Goal: Task Accomplishment & Management: Manage account settings

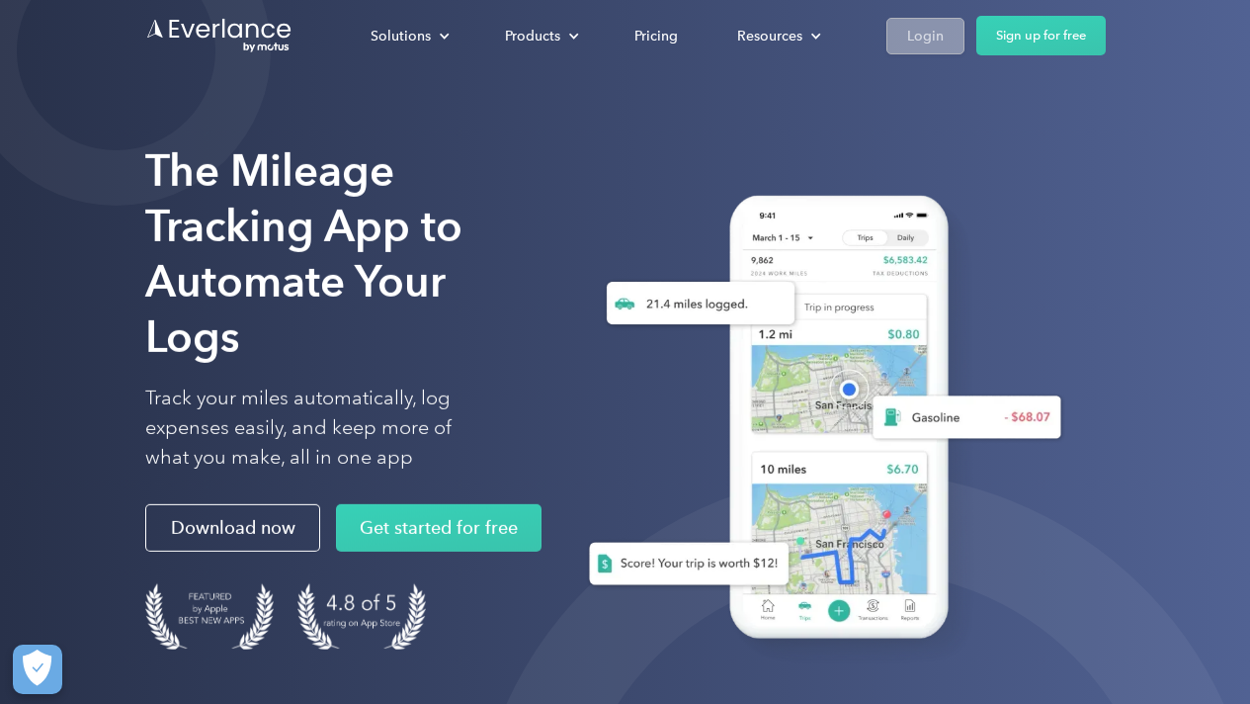
click at [922, 37] on div "Login" at bounding box center [925, 36] width 37 height 25
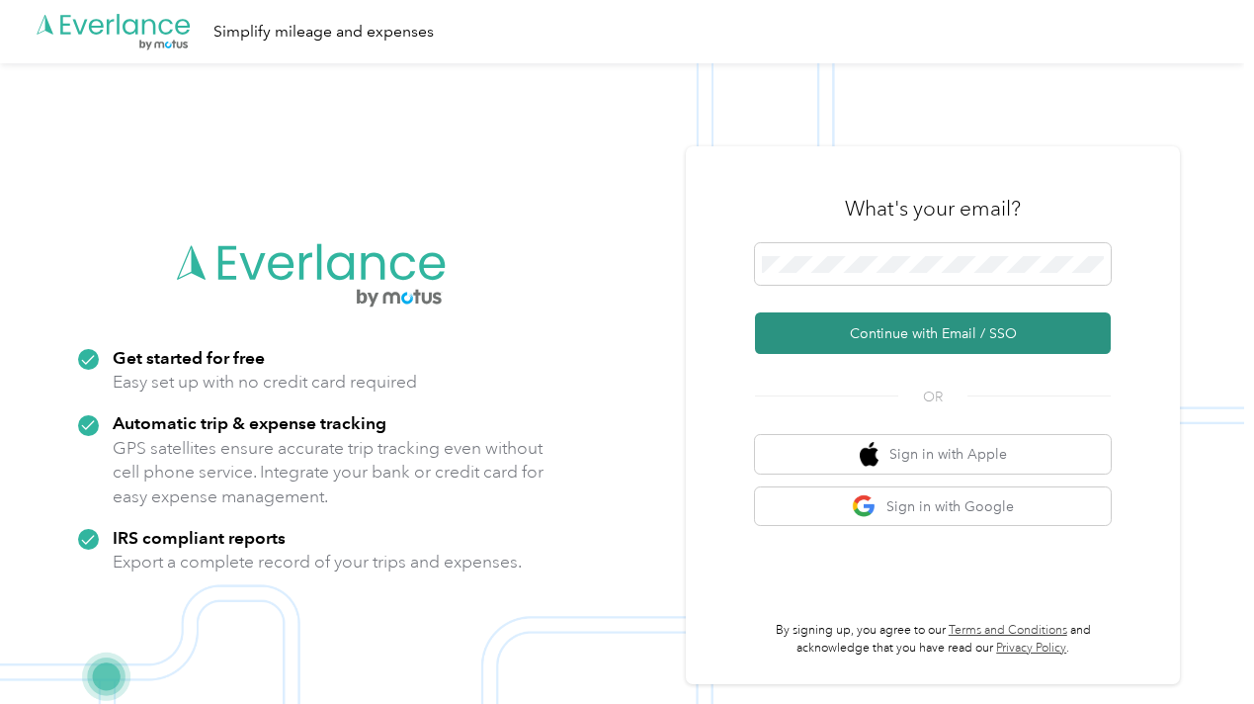
click at [866, 338] on button "Continue with Email / SSO" at bounding box center [933, 332] width 356 height 41
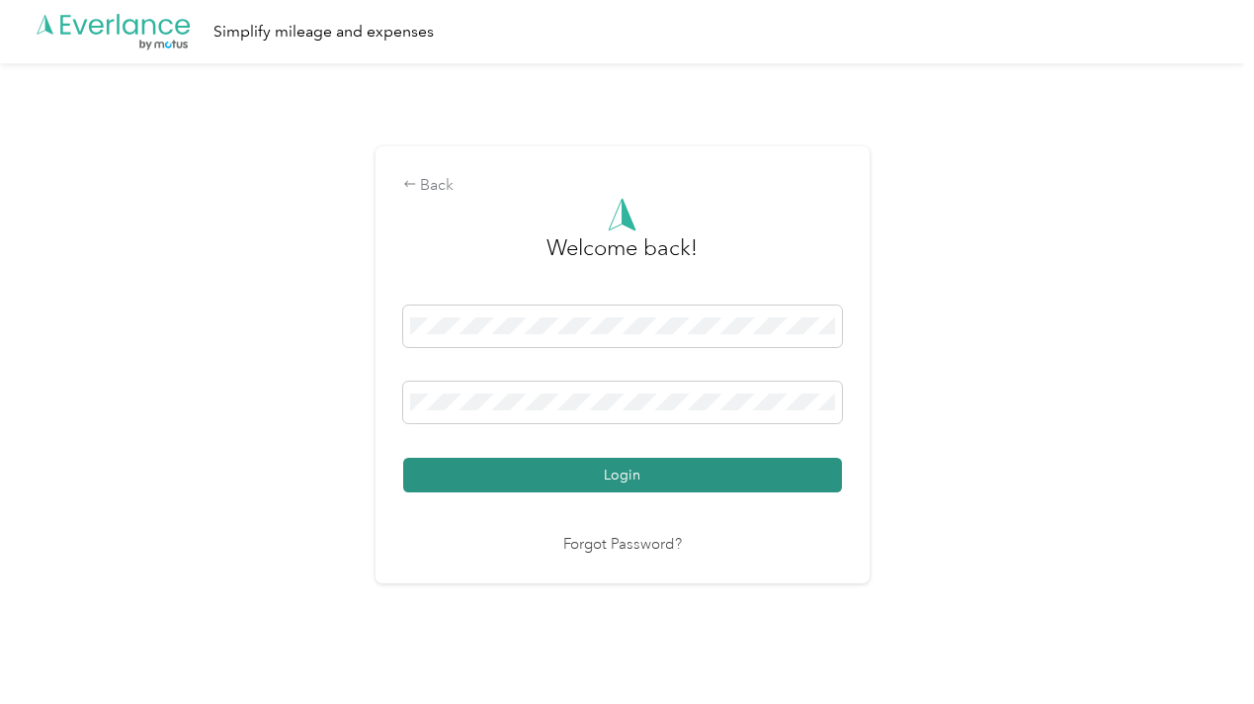
click at [581, 467] on button "Login" at bounding box center [622, 474] width 439 height 35
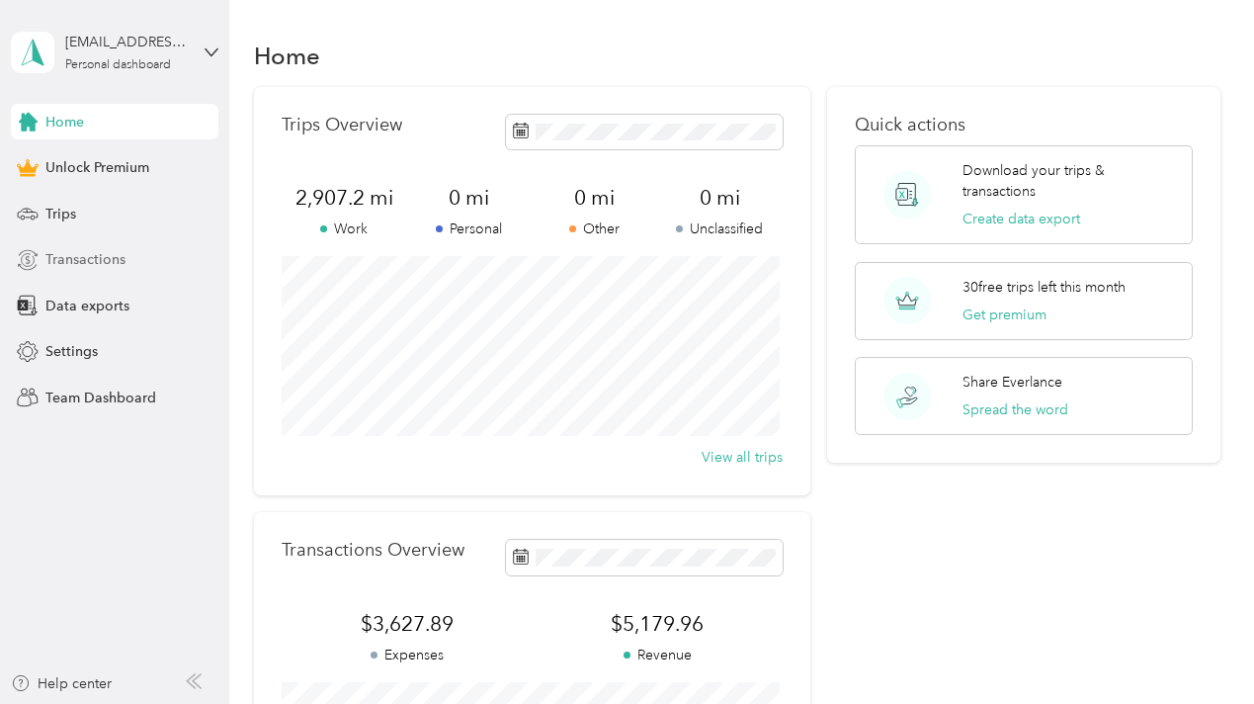
click at [72, 254] on span "Transactions" at bounding box center [85, 259] width 80 height 21
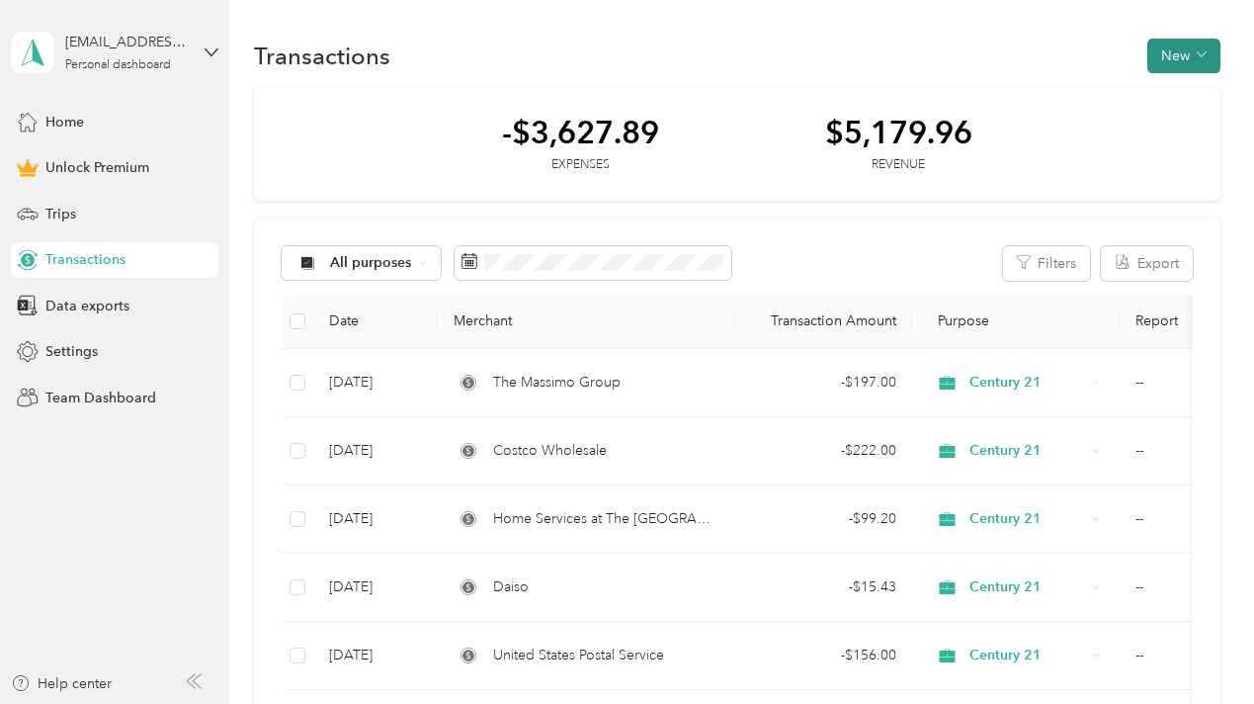
click at [1197, 56] on icon "button" at bounding box center [1201, 54] width 9 height 5
click at [1168, 90] on span "Expense" at bounding box center [1173, 93] width 53 height 21
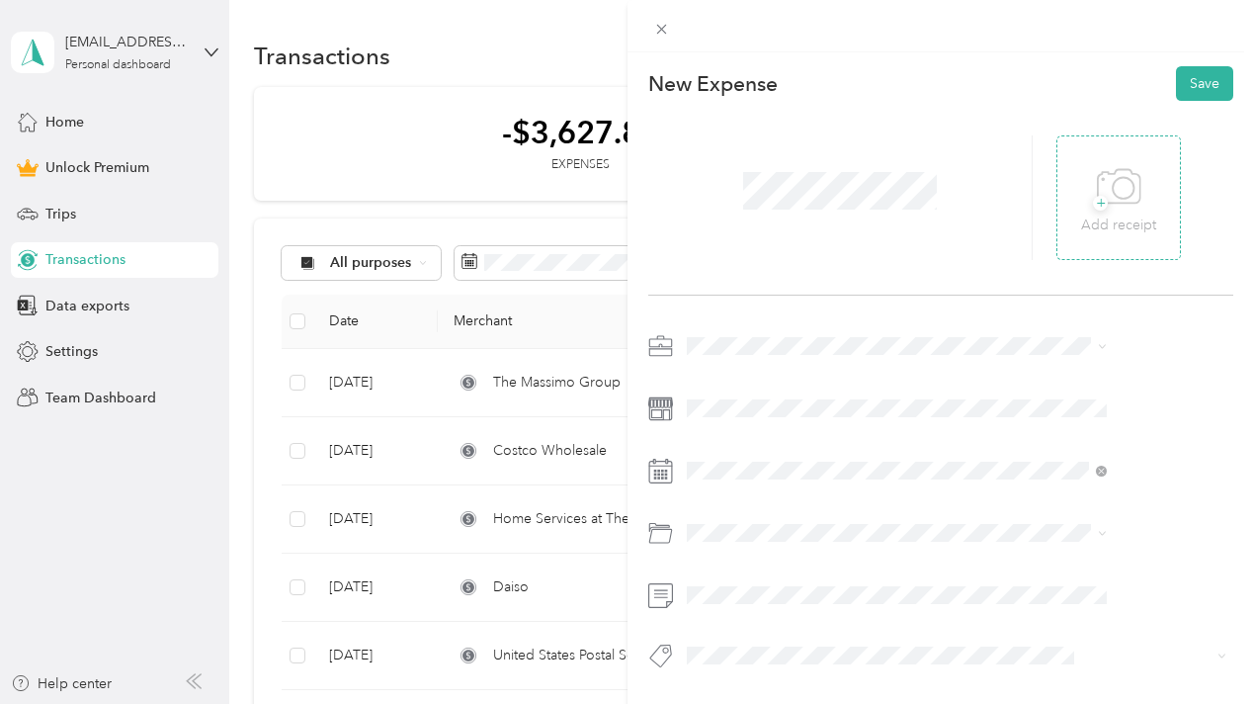
click at [1141, 204] on icon at bounding box center [1119, 187] width 44 height 54
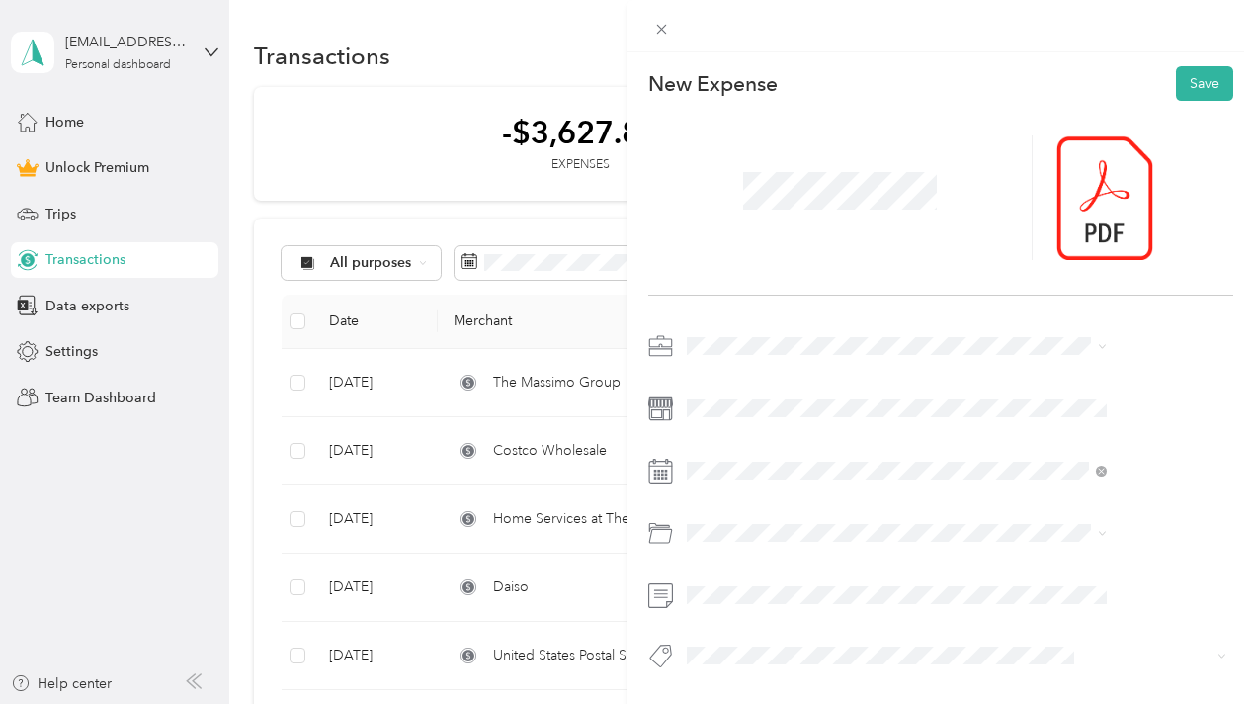
click at [832, 382] on div "Work" at bounding box center [1000, 375] width 407 height 21
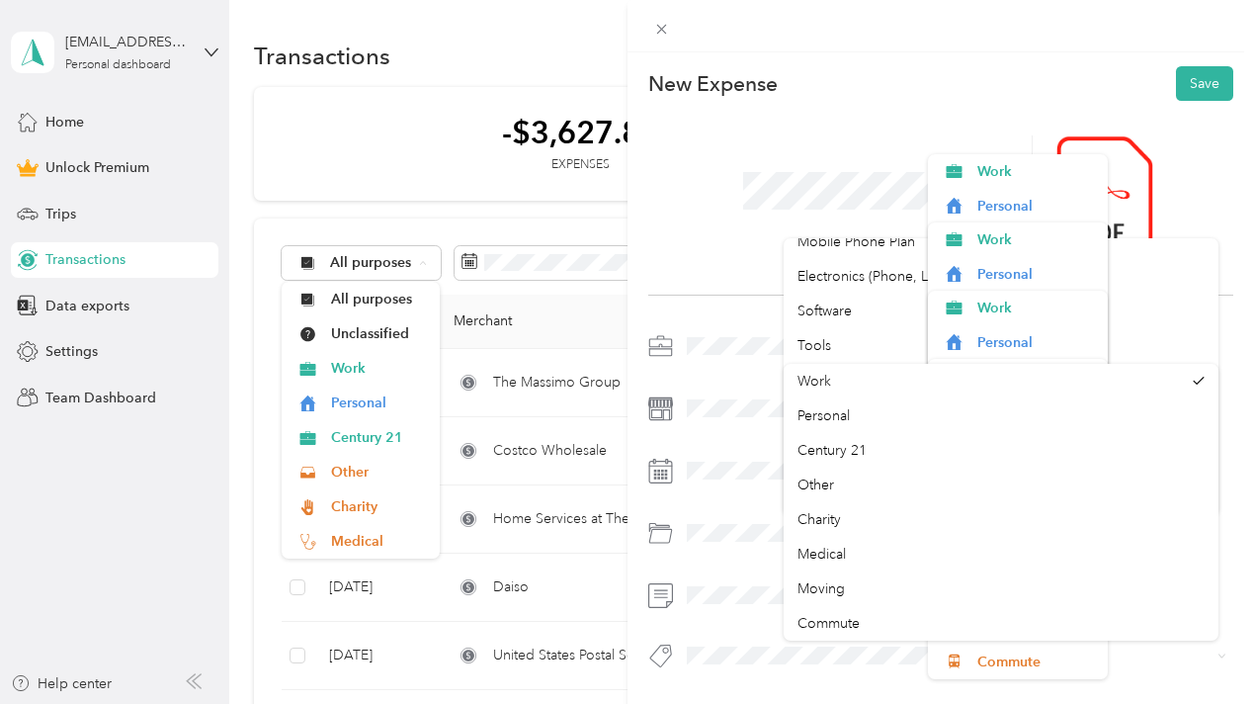
scroll to position [432, 0]
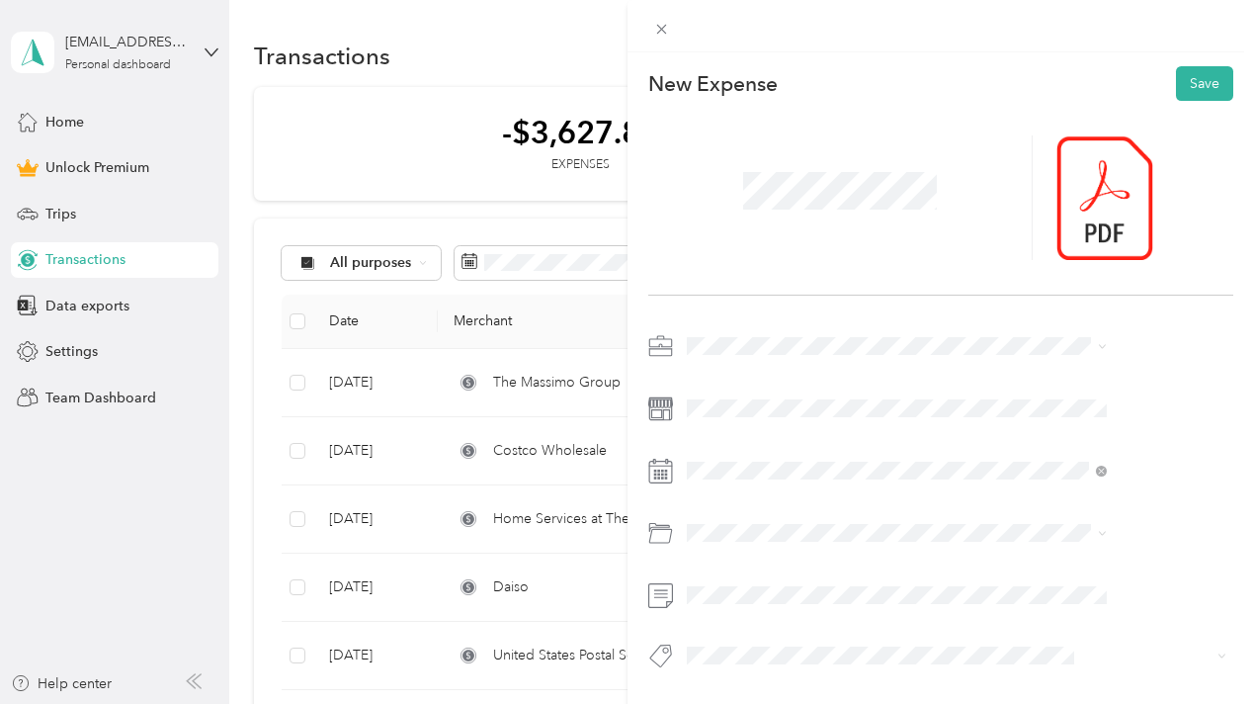
click at [839, 286] on span "Software" at bounding box center [824, 284] width 54 height 17
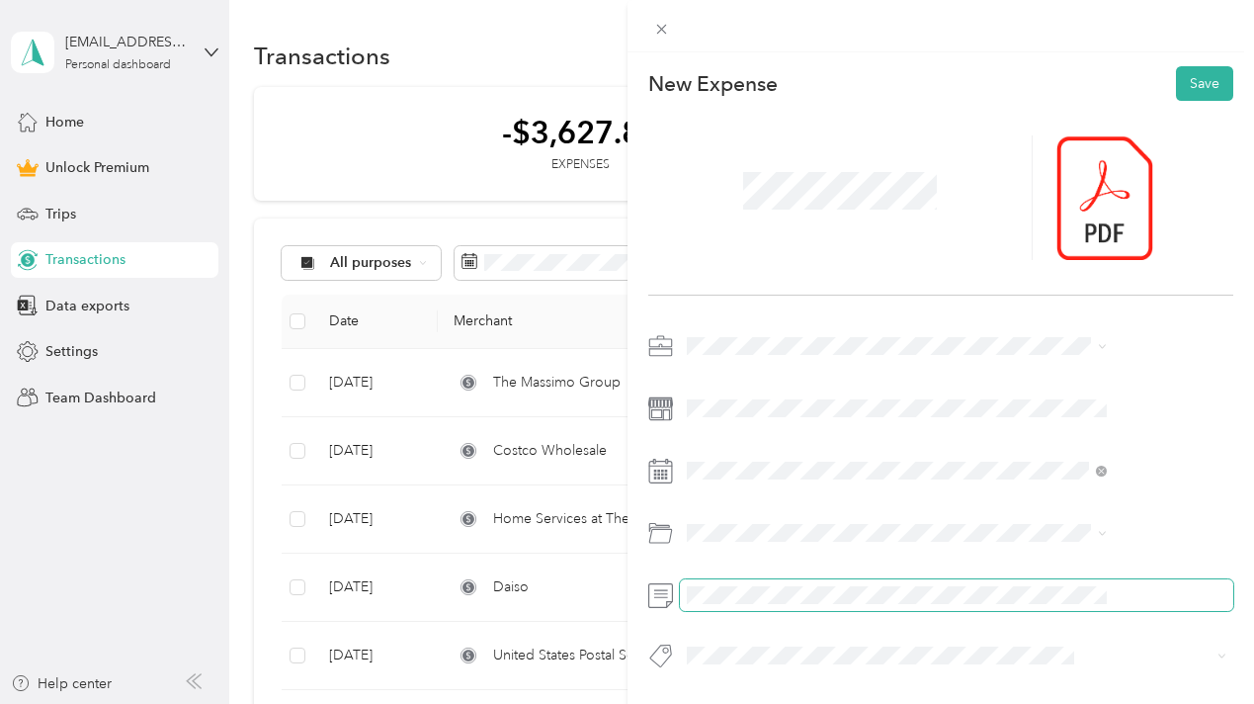
scroll to position [0, 0]
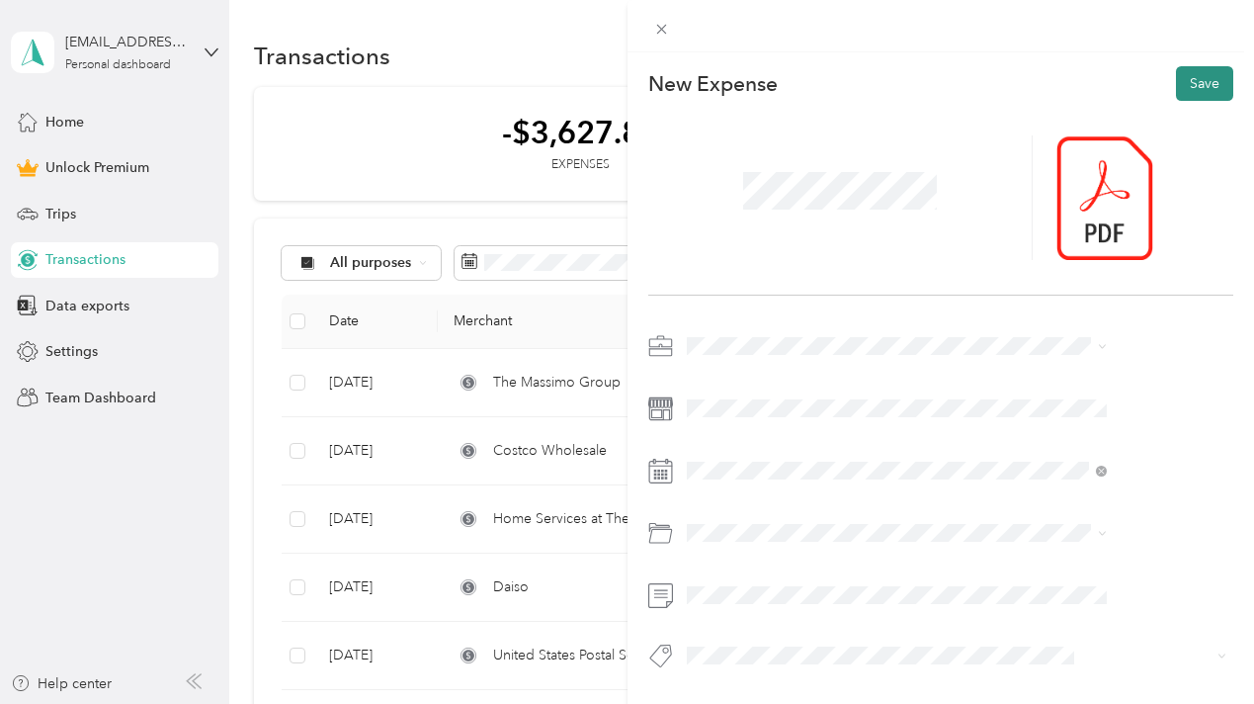
click at [1178, 82] on button "Save" at bounding box center [1204, 83] width 57 height 35
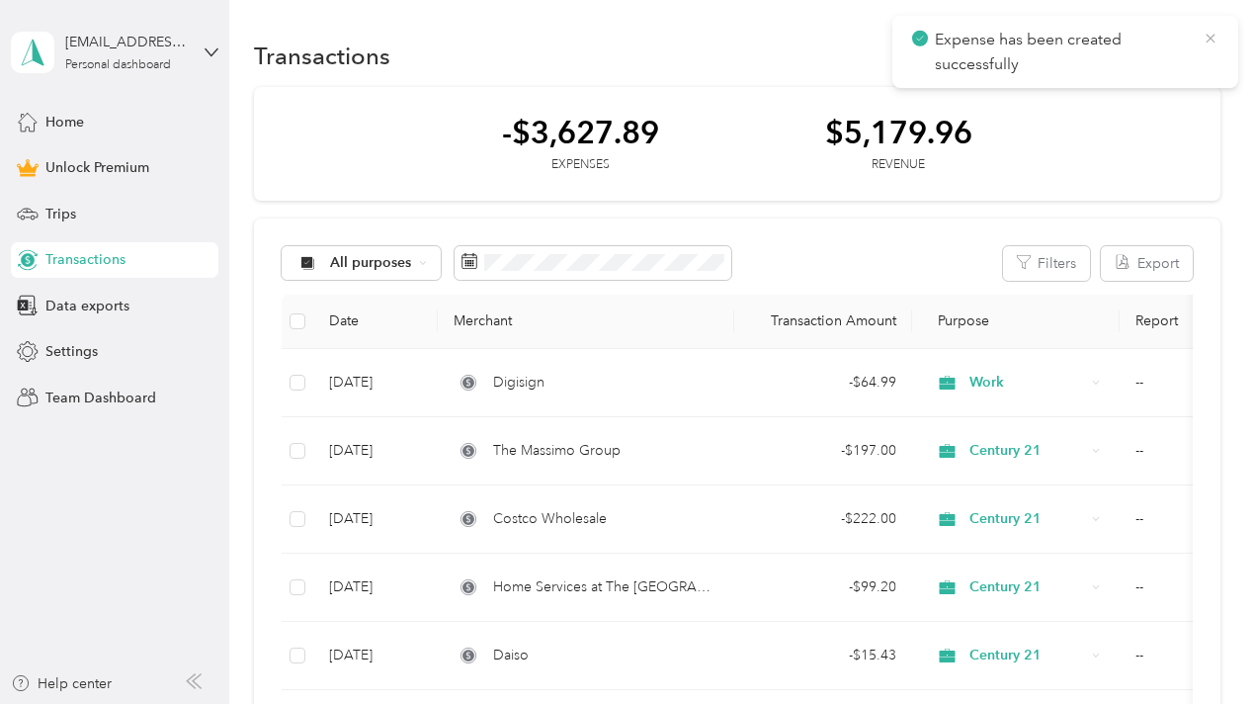
click at [1206, 40] on icon at bounding box center [1210, 39] width 16 height 18
